Goal: Transaction & Acquisition: Purchase product/service

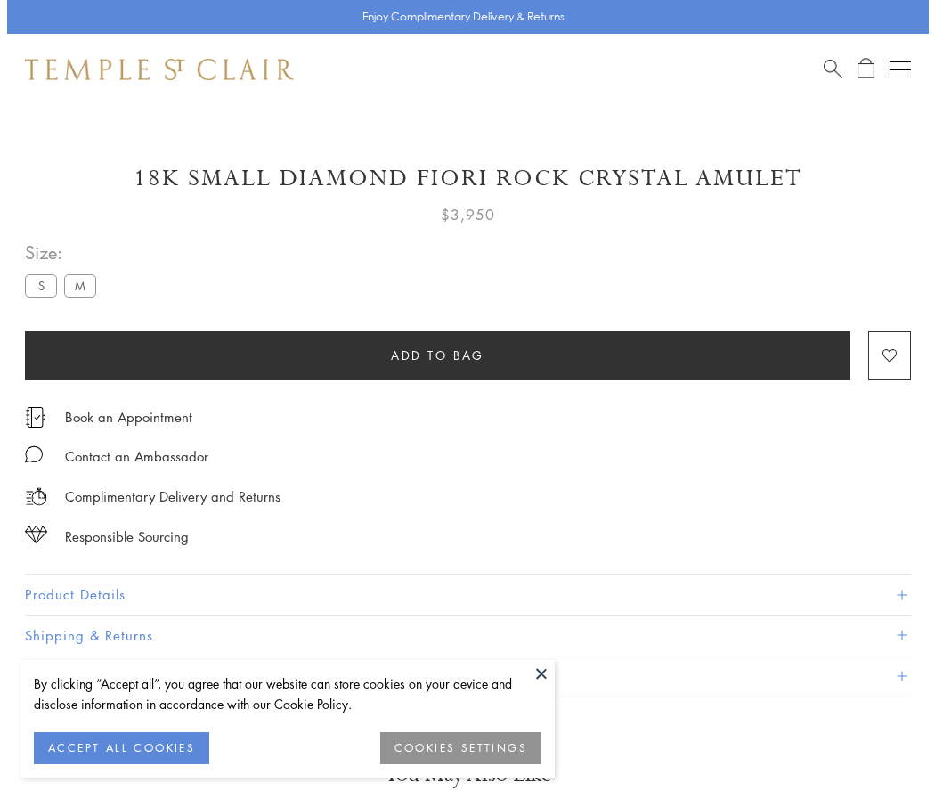
scroll to position [16, 0]
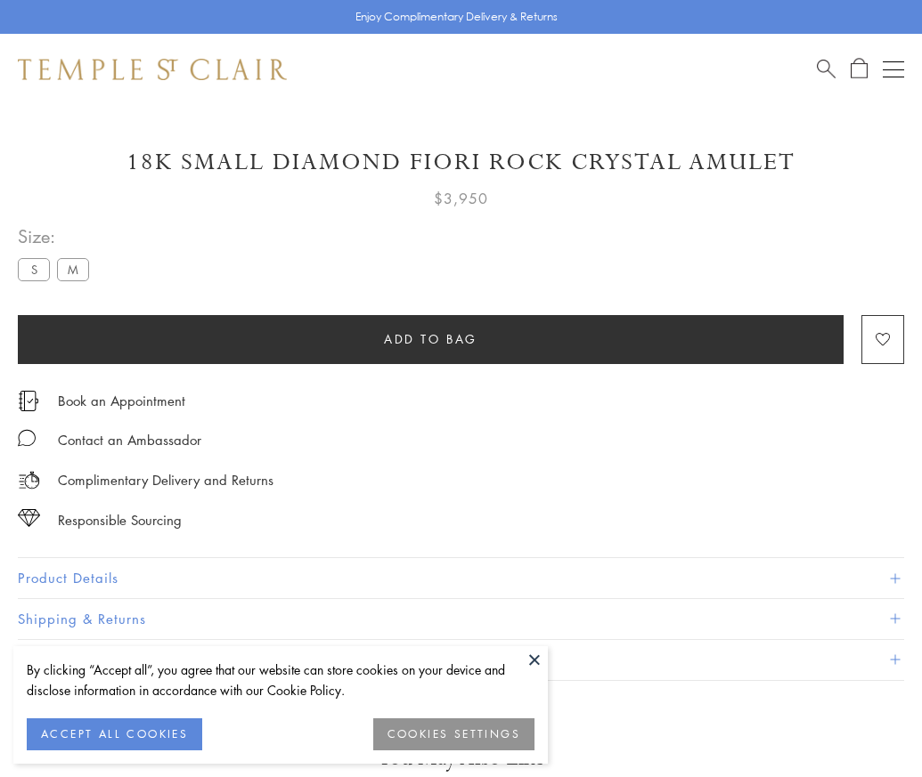
click at [430, 338] on span "Add to bag" at bounding box center [430, 339] width 93 height 20
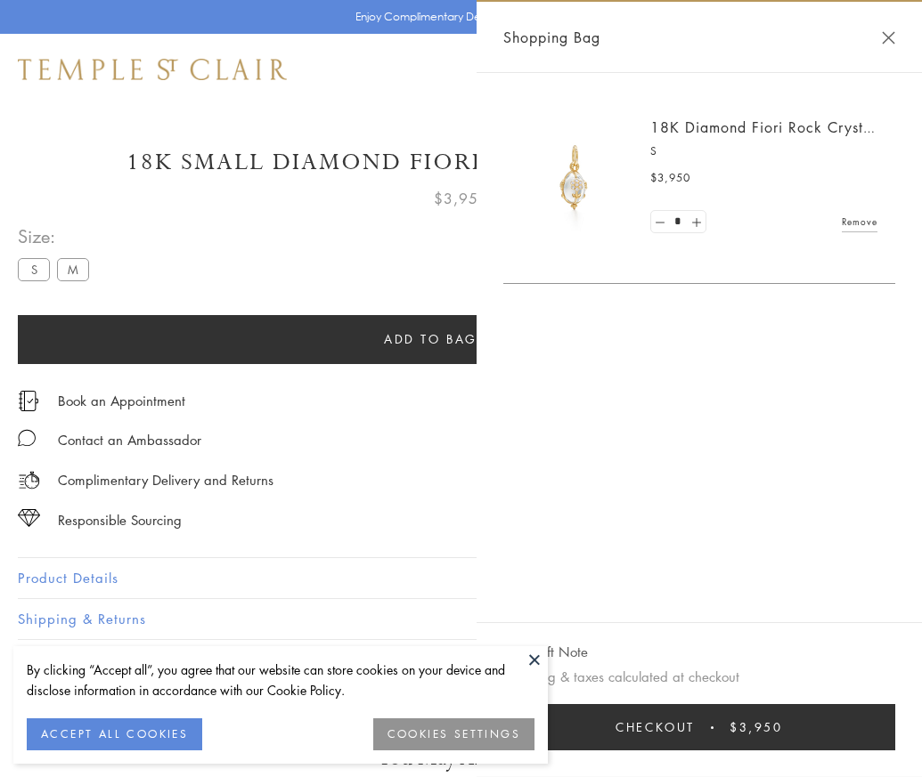
click at [757, 741] on button "Checkout $3,950" at bounding box center [699, 727] width 392 height 46
